Goal: Task Accomplishment & Management: Use online tool/utility

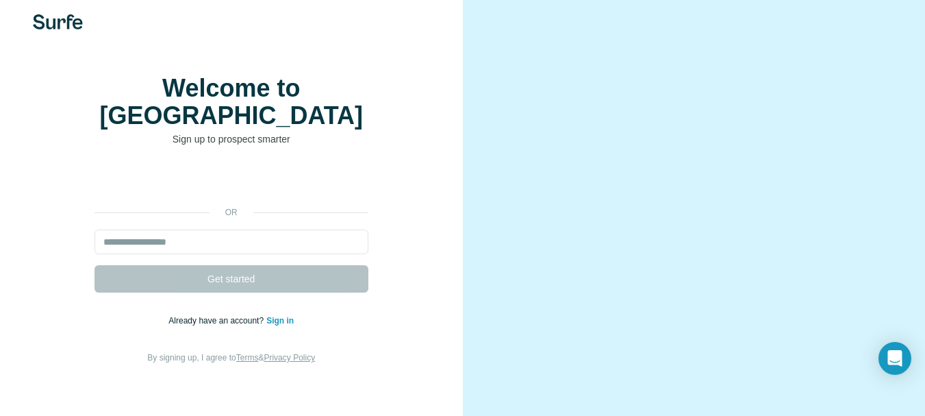
scroll to position [14, 0]
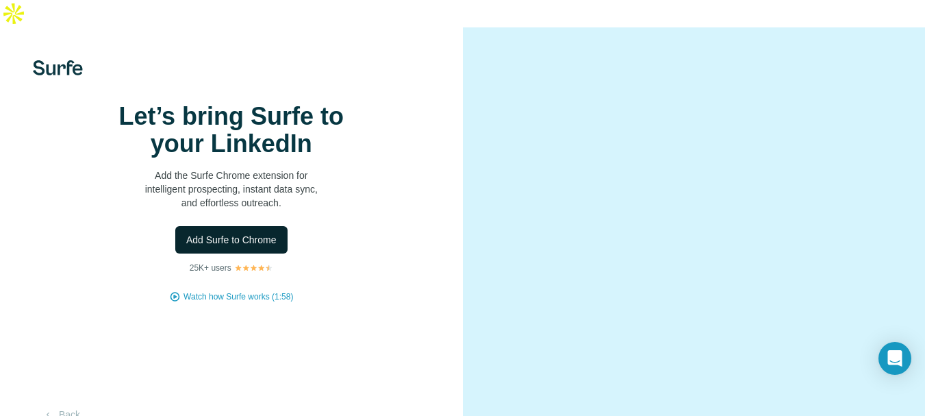
click at [224, 246] on span "Add Surfe to Chrome" at bounding box center [231, 240] width 90 height 14
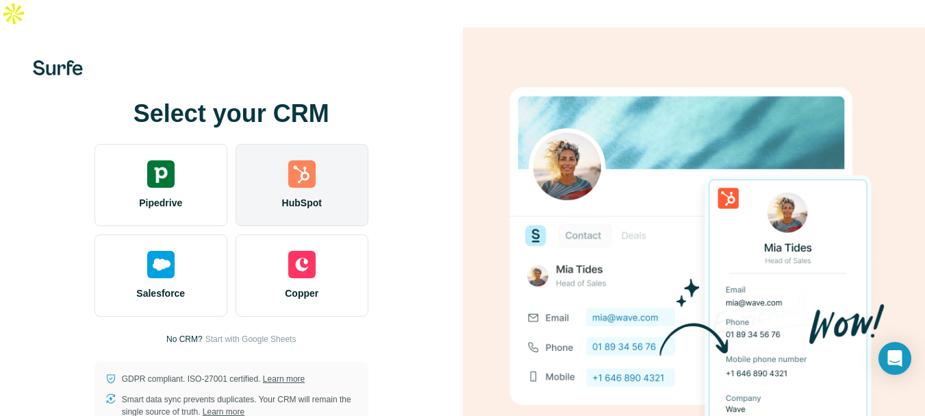
click at [303, 160] on img at bounding box center [301, 173] width 27 height 27
